Goal: Task Accomplishment & Management: Use online tool/utility

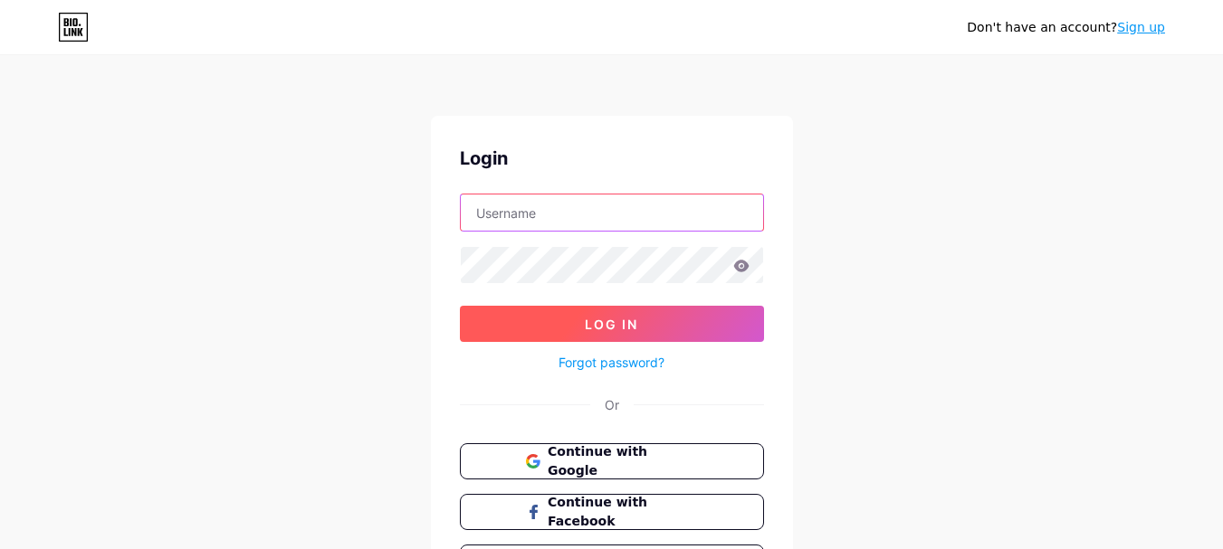
type input "[EMAIL_ADDRESS][DOMAIN_NAME]"
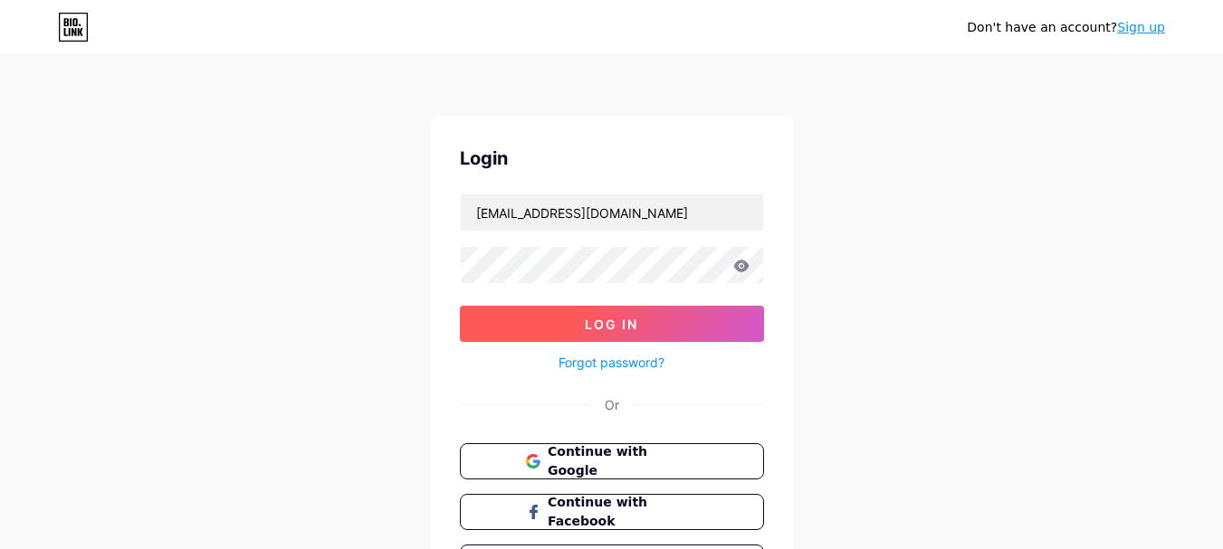
click at [597, 320] on span "Log In" at bounding box center [611, 324] width 53 height 15
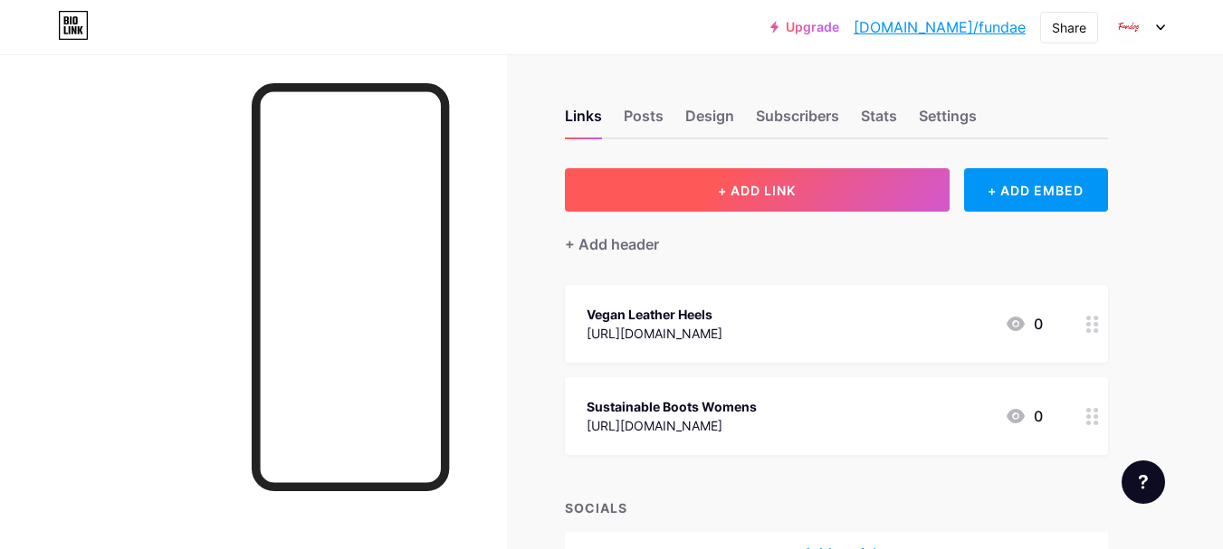
click at [760, 192] on span "+ ADD LINK" at bounding box center [757, 190] width 78 height 15
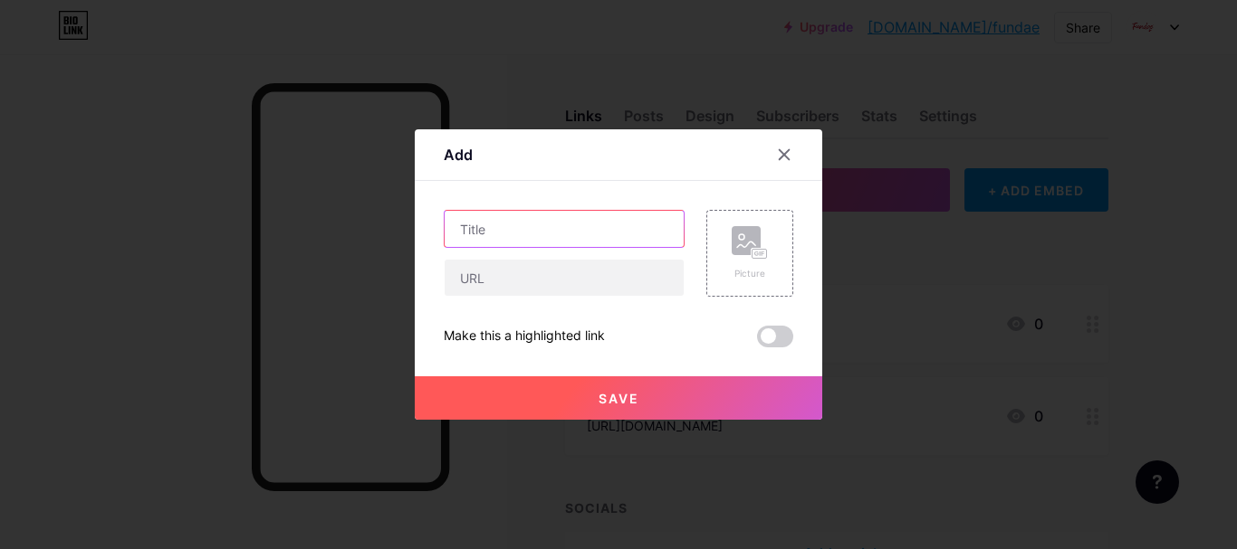
click at [493, 235] on input "text" at bounding box center [563, 229] width 239 height 36
paste input "vegan leather shoes"
click at [462, 230] on input "vegan leather shoes" at bounding box center [563, 229] width 239 height 36
click at [506, 230] on input "Vegan leather shoes" at bounding box center [563, 229] width 239 height 36
click at [558, 234] on input "Vegan Leather shoes" at bounding box center [563, 229] width 239 height 36
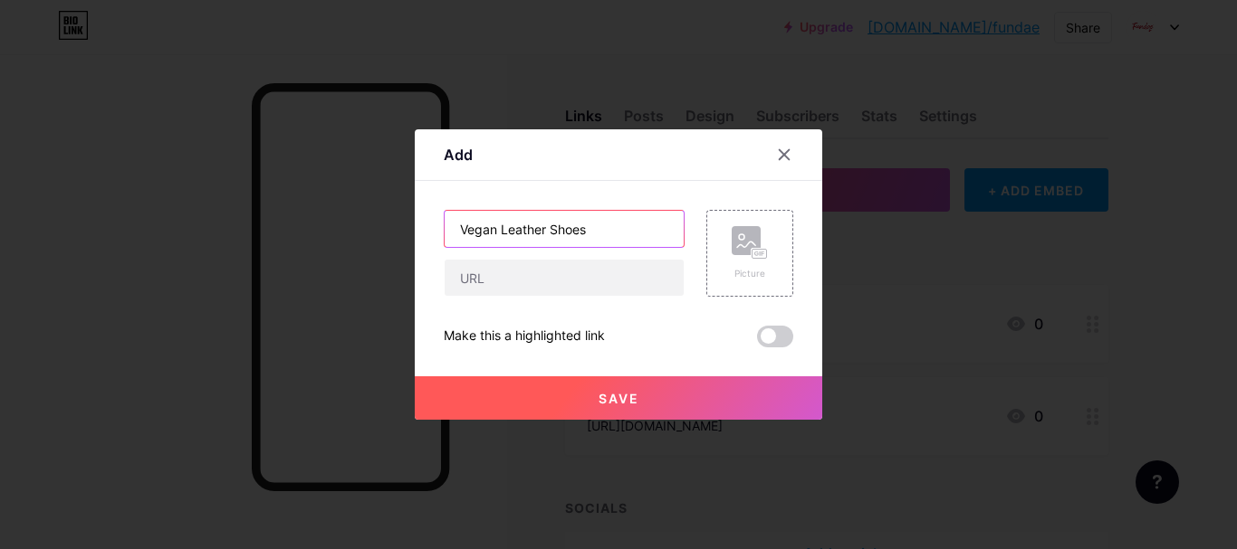
type input "Vegan Leather Shoes"
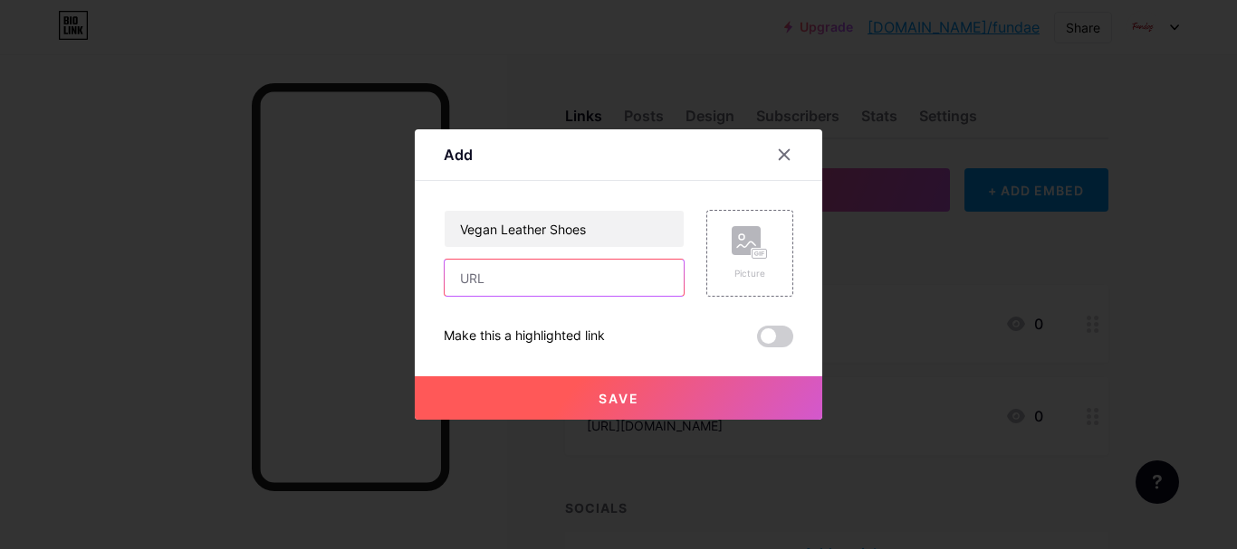
click at [533, 286] on input "text" at bounding box center [563, 278] width 239 height 36
paste input "[URL][DOMAIN_NAME]"
type input "[URL][DOMAIN_NAME]"
click at [618, 382] on button "Save" at bounding box center [618, 398] width 407 height 43
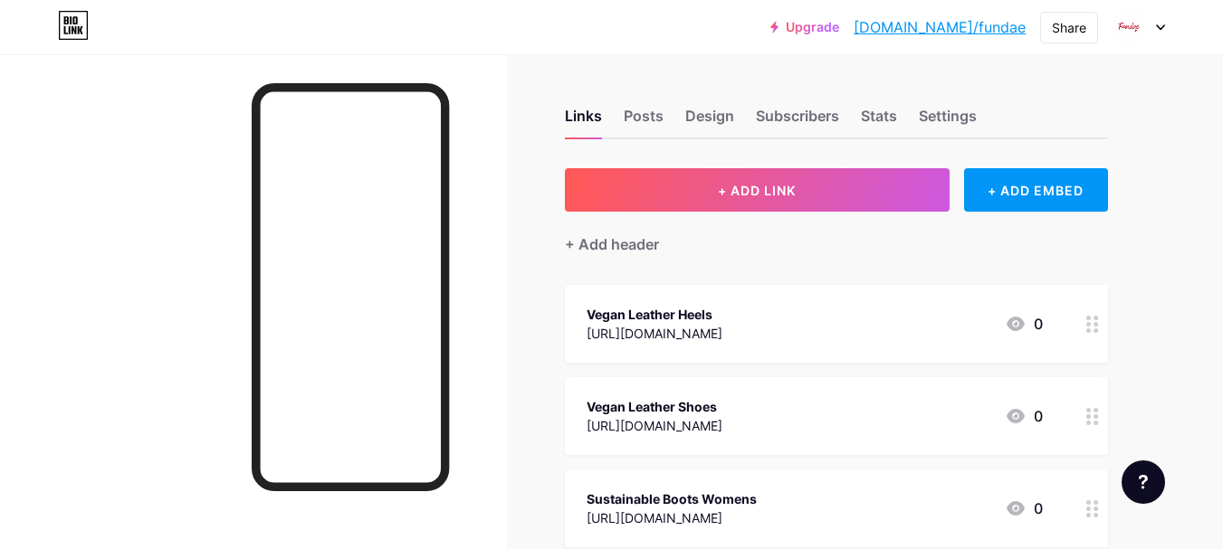
click at [988, 21] on link "[DOMAIN_NAME]/fundae" at bounding box center [940, 27] width 172 height 22
